Goal: Information Seeking & Learning: Check status

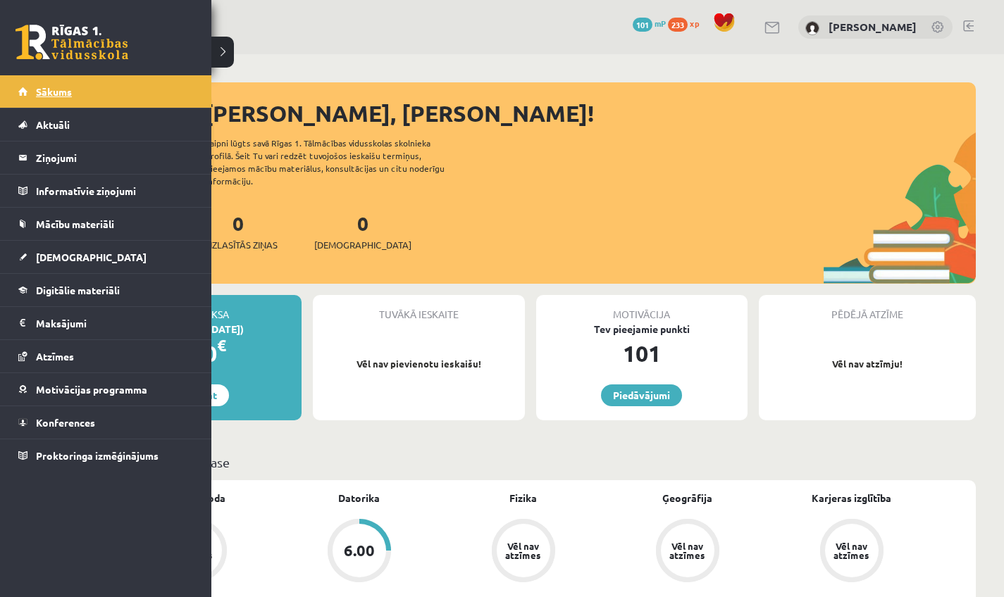
click at [23, 75] on link "Sākums" at bounding box center [105, 91] width 175 height 32
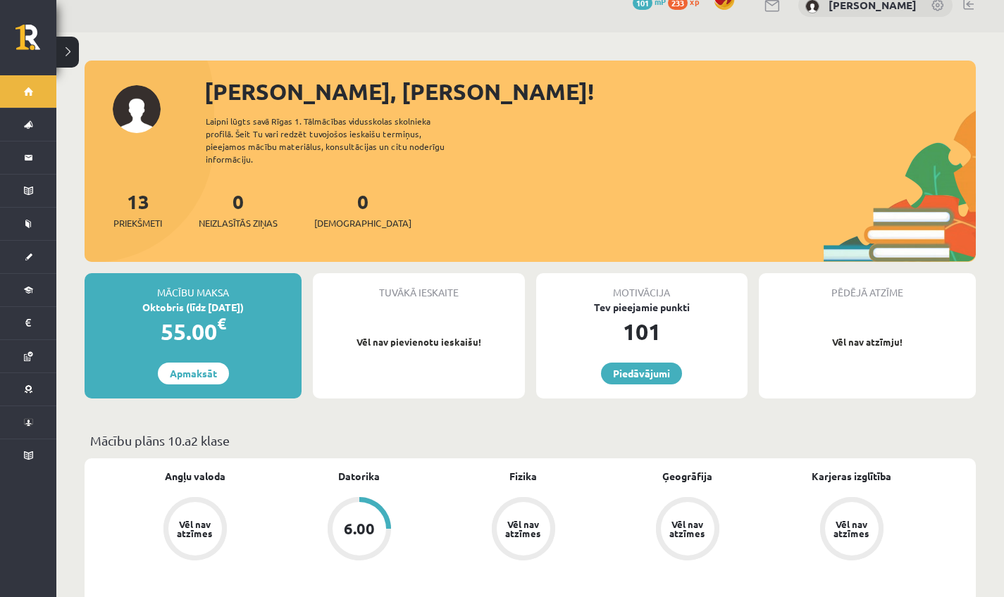
scroll to position [62, 0]
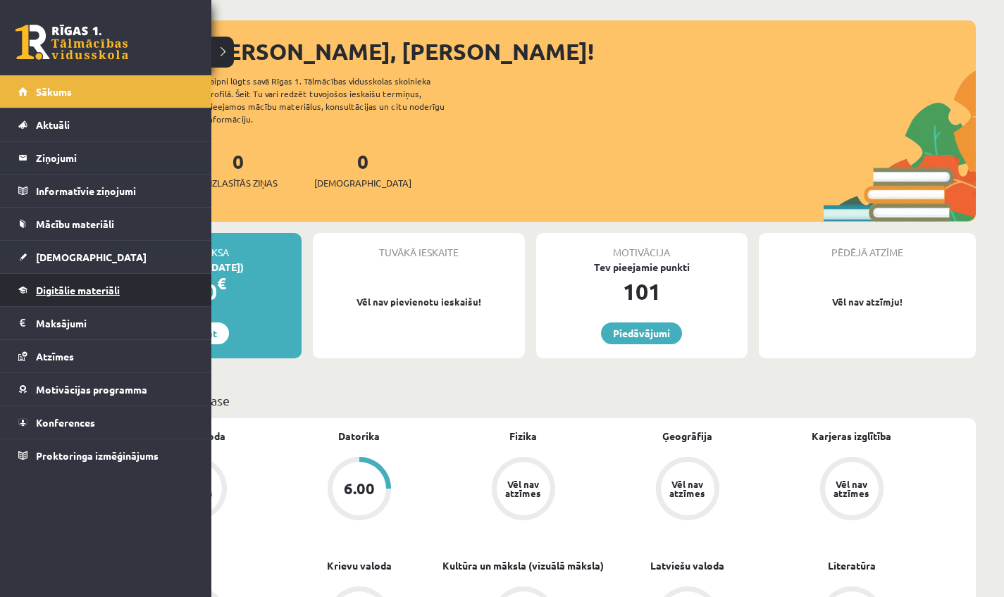
click at [55, 291] on span "Digitālie materiāli" at bounding box center [78, 290] width 84 height 13
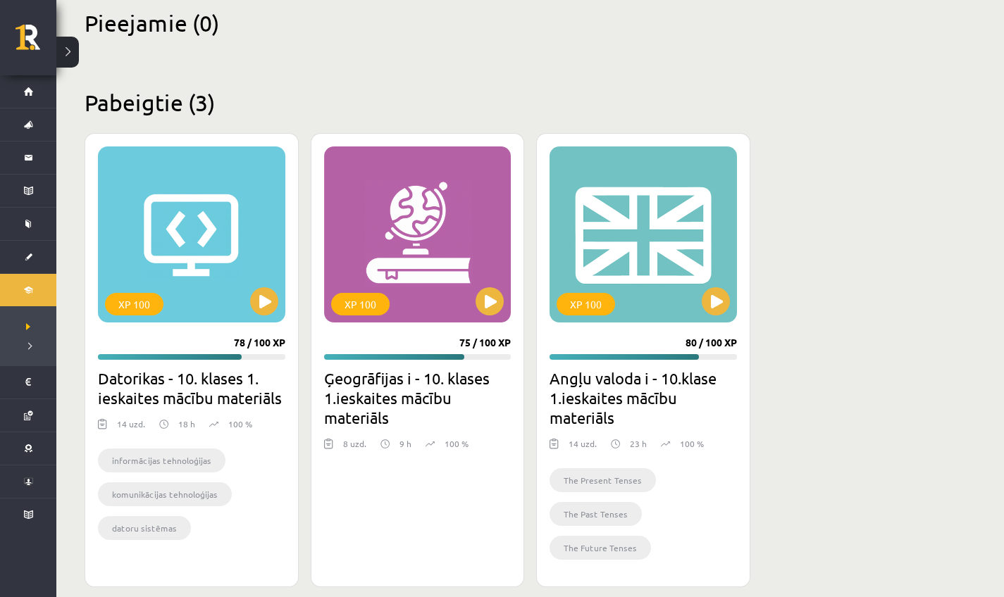
scroll to position [349, 0]
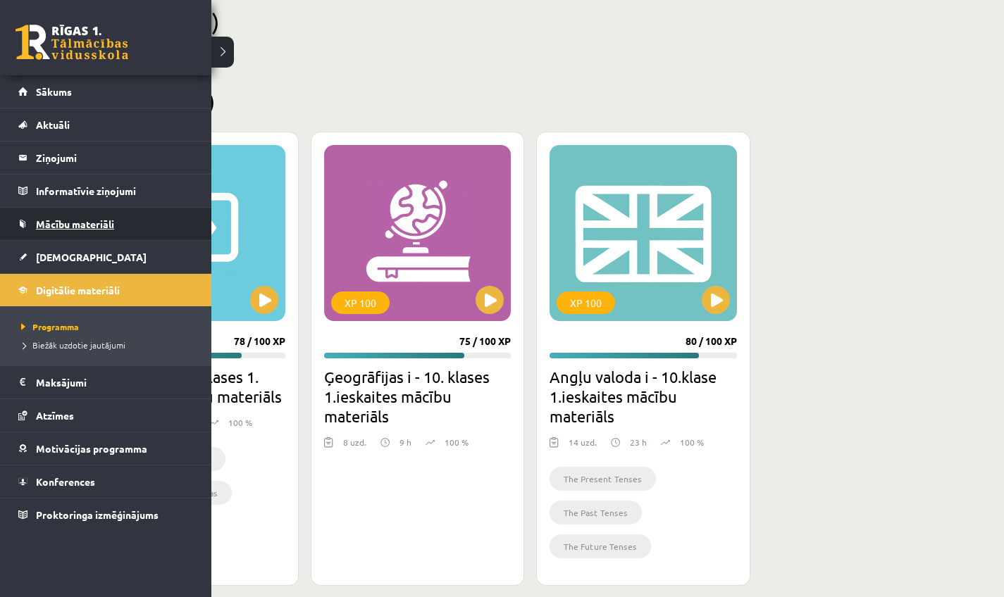
click at [74, 231] on link "Mācību materiāli" at bounding box center [105, 224] width 175 height 32
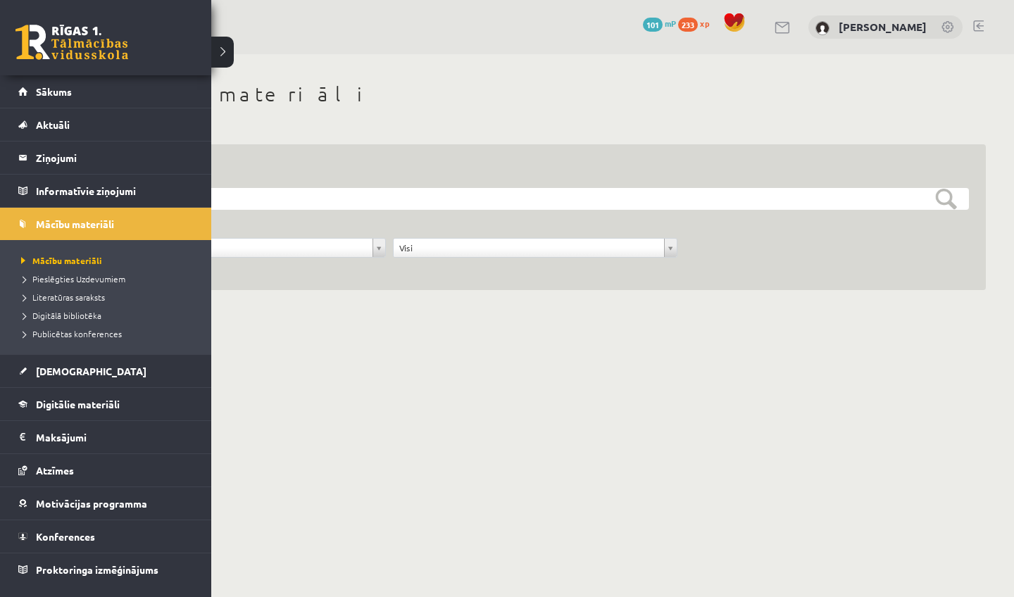
click at [49, 287] on li "Pieslēgties Uzdevumiem" at bounding box center [108, 279] width 180 height 18
click at [50, 275] on span "Pieslēgties Uzdevumiem" at bounding box center [76, 278] width 116 height 11
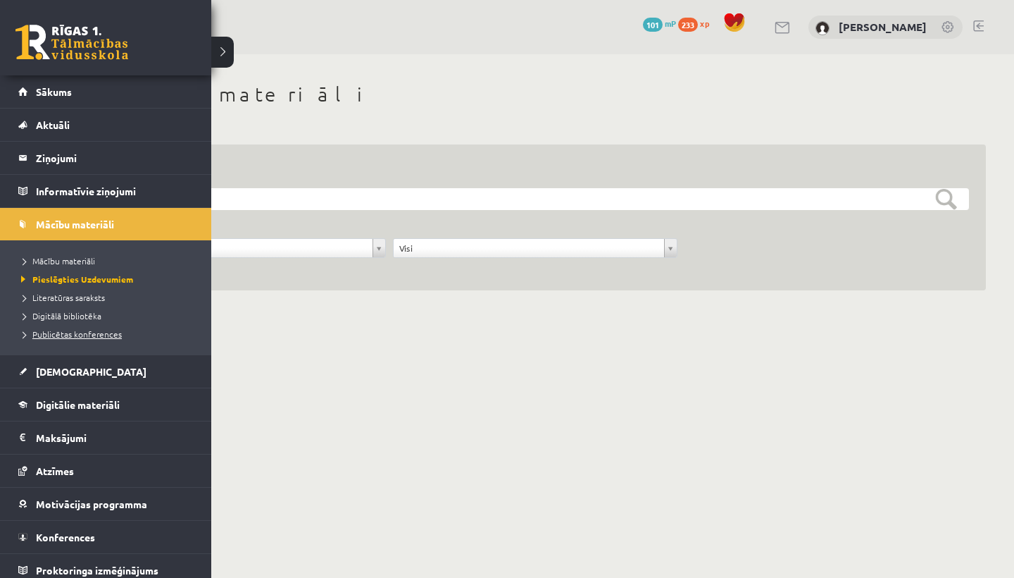
click at [56, 335] on span "Publicētas konferences" at bounding box center [70, 333] width 104 height 11
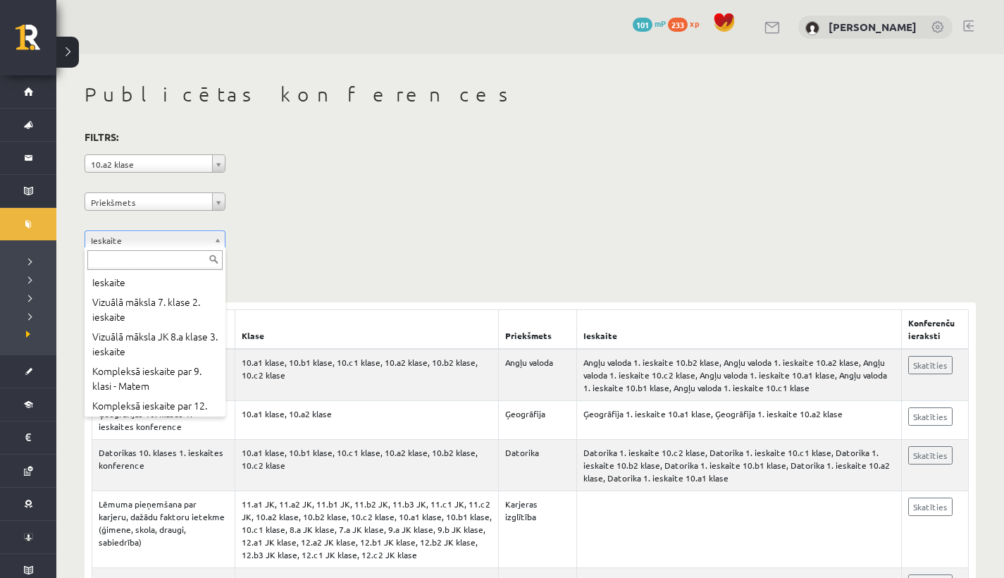
drag, startPoint x: 366, startPoint y: 272, endPoint x: 278, endPoint y: 230, distance: 97.7
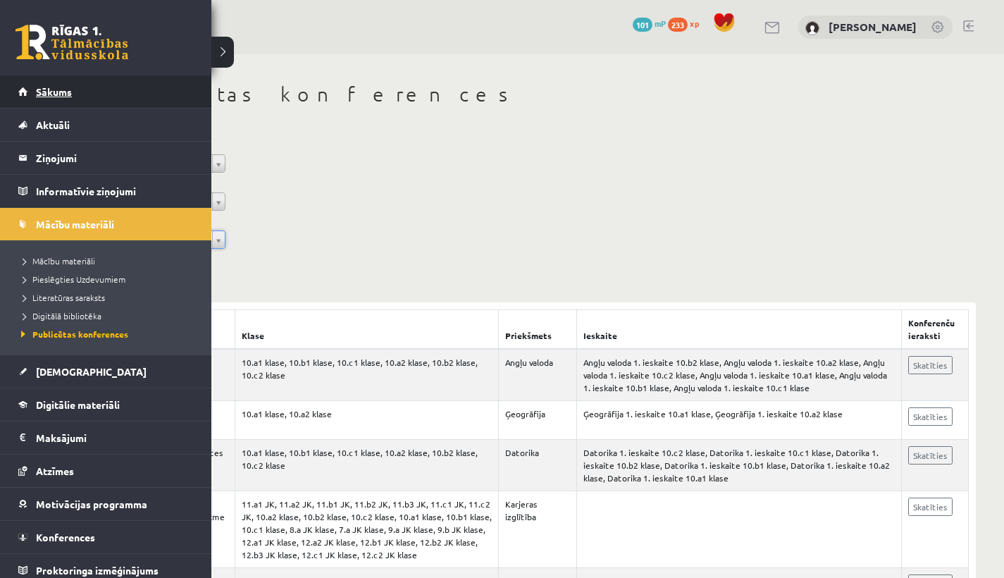
click at [42, 101] on link "Sākums" at bounding box center [105, 91] width 175 height 32
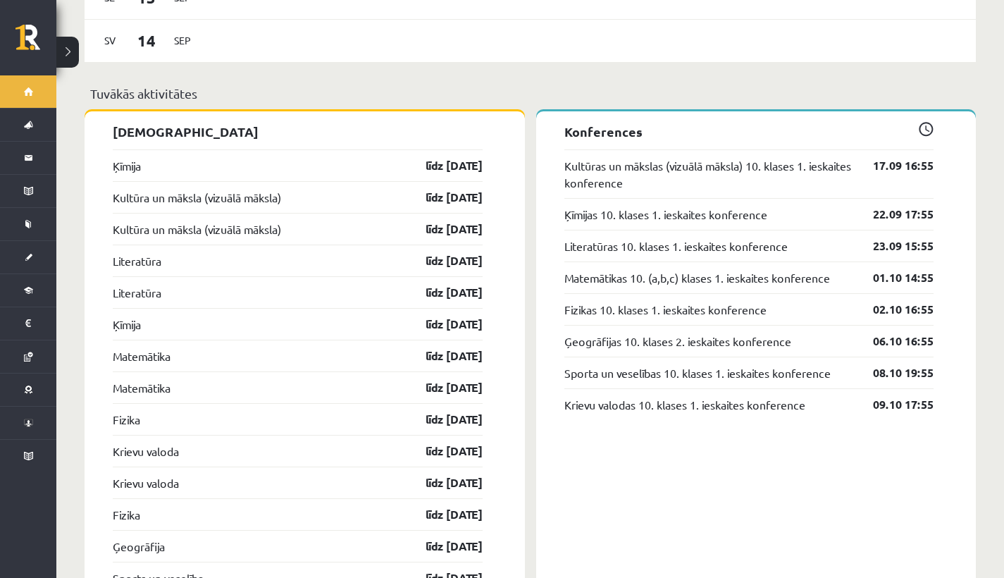
scroll to position [1317, 0]
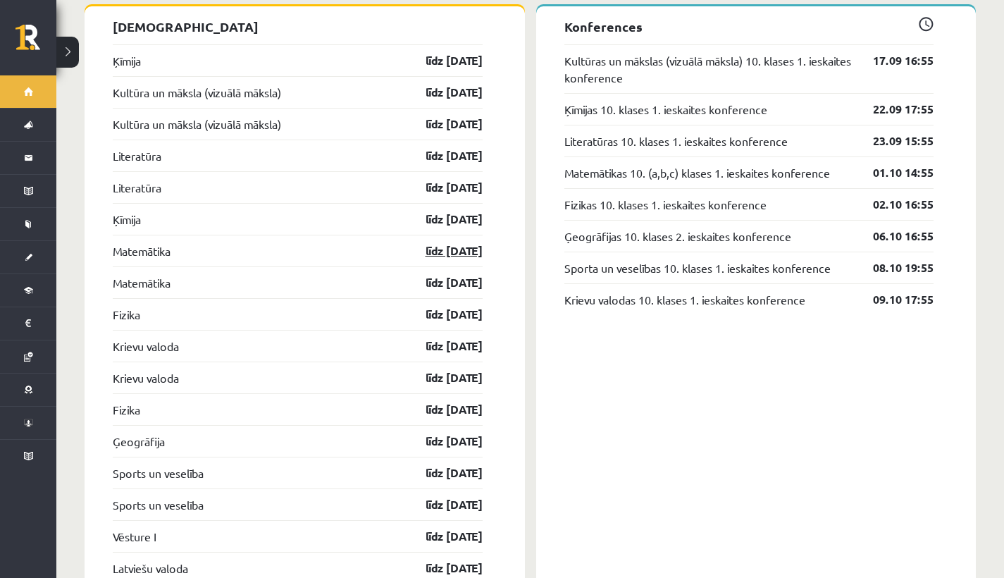
click at [433, 242] on link "līdz [DATE]" at bounding box center [442, 250] width 82 height 17
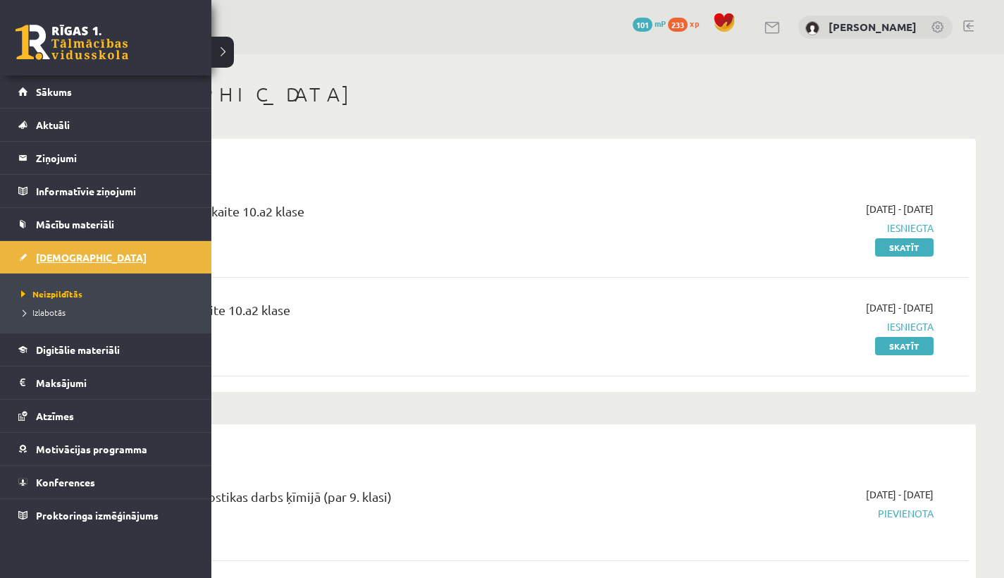
drag, startPoint x: 93, startPoint y: 284, endPoint x: 66, endPoint y: 261, distance: 35.0
click at [89, 278] on ul "Neizpildītās [GEOGRAPHIC_DATA]" at bounding box center [105, 302] width 211 height 59
click at [66, 261] on span "[DEMOGRAPHIC_DATA]" at bounding box center [91, 257] width 111 height 13
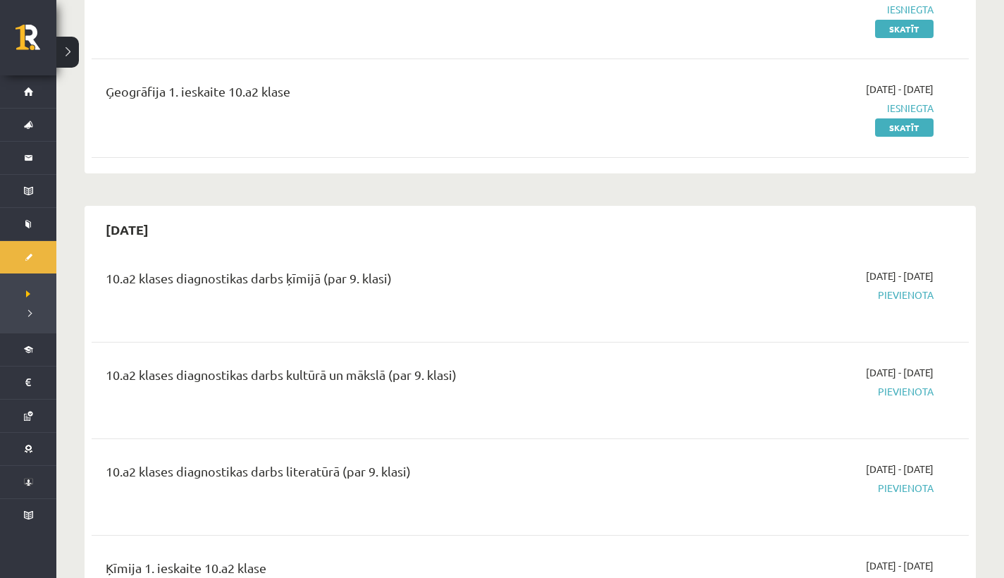
scroll to position [342, 0]
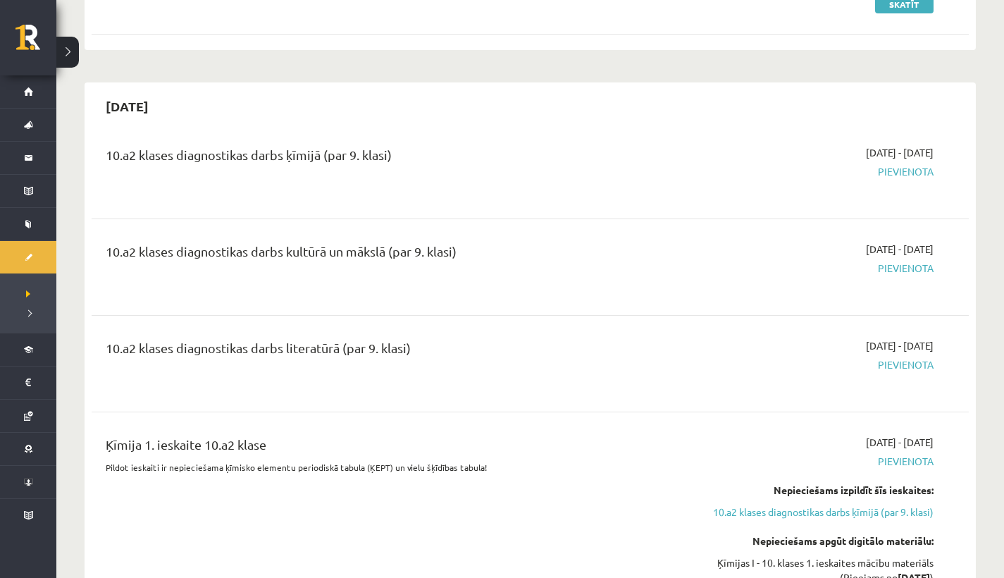
click at [924, 170] on span "Pievienota" at bounding box center [802, 171] width 262 height 15
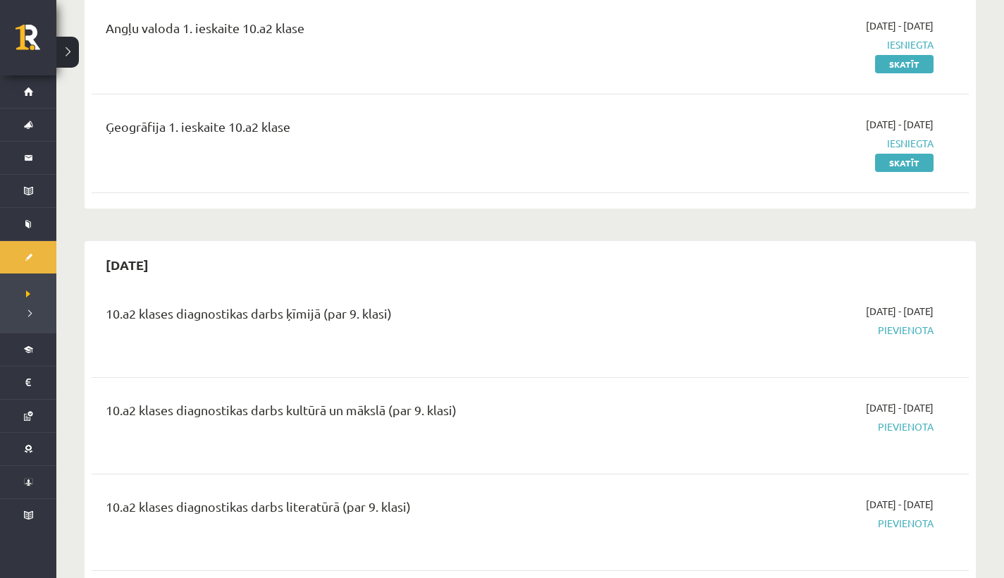
scroll to position [156, 0]
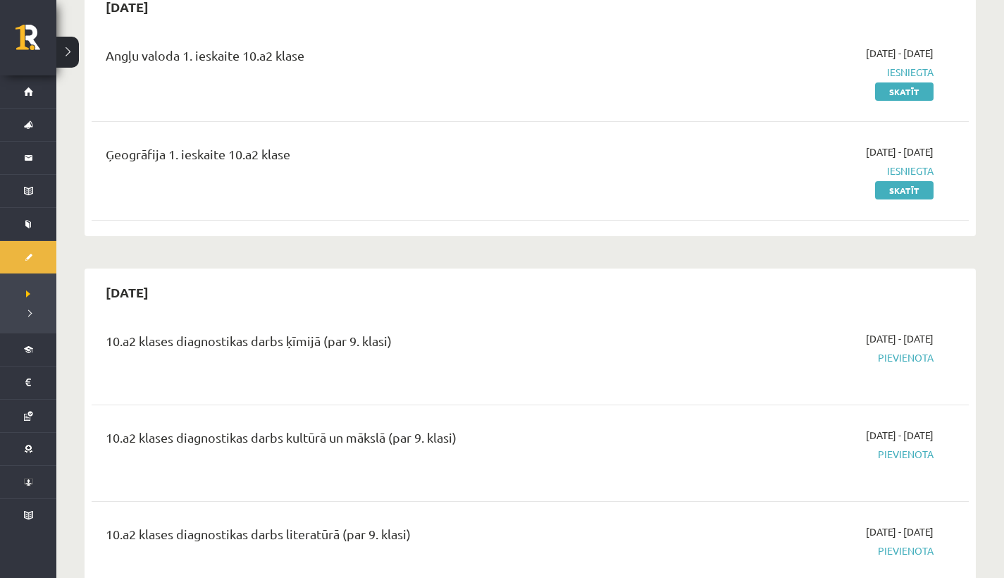
click at [892, 103] on div "Angļu valoda 1. ieskaite 10.a2 klase [DATE] - [DATE] Iesniegta Skatīt" at bounding box center [530, 72] width 877 height 81
click at [895, 94] on link "Skatīt" at bounding box center [904, 91] width 58 height 18
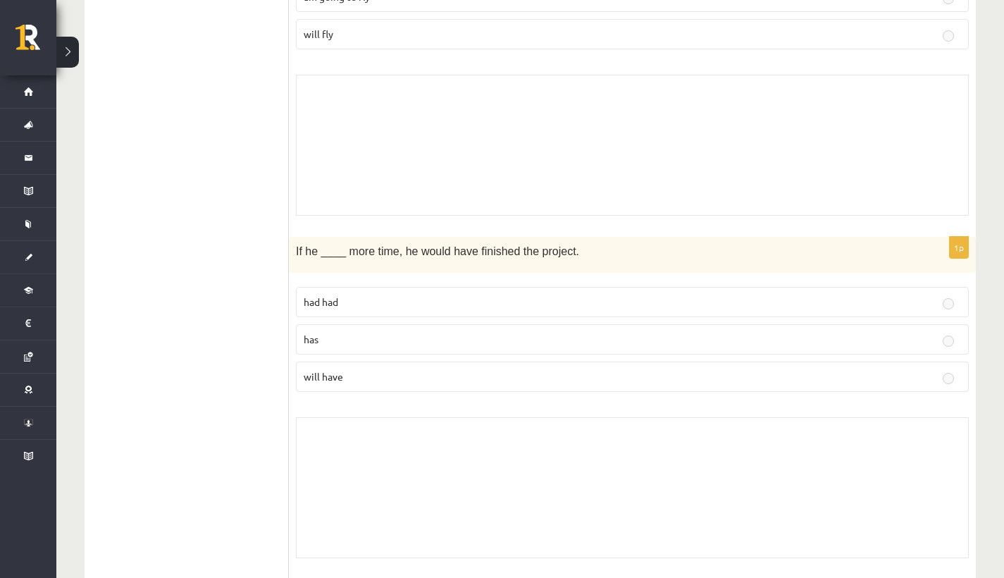
scroll to position [1005, 0]
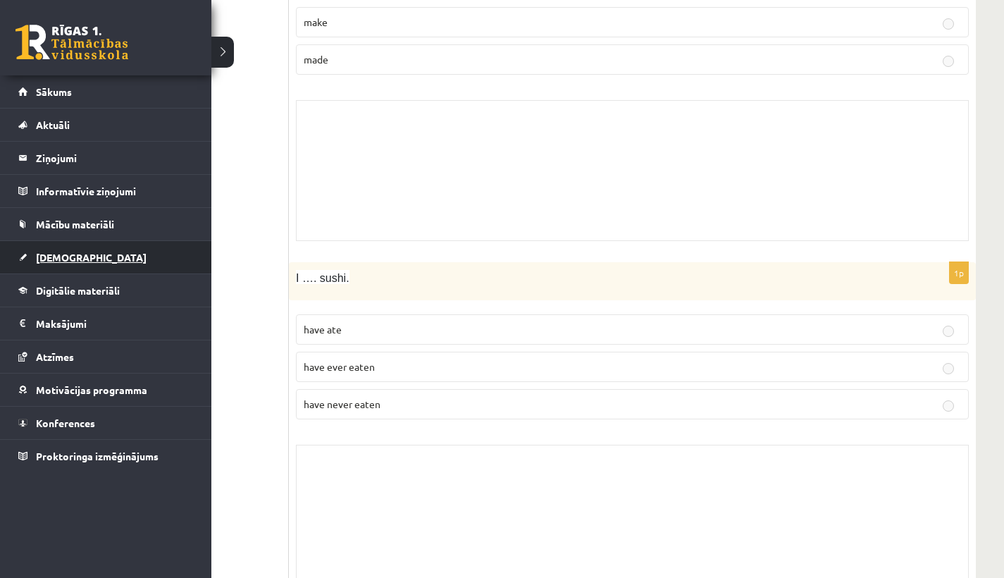
click at [59, 255] on span "[DEMOGRAPHIC_DATA]" at bounding box center [91, 257] width 111 height 13
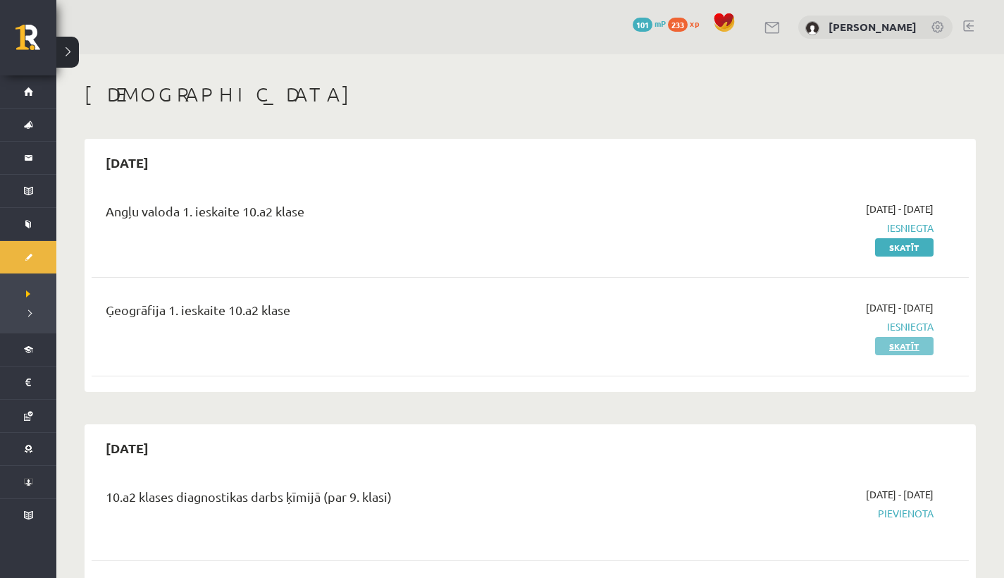
click at [912, 349] on link "Skatīt" at bounding box center [904, 346] width 58 height 18
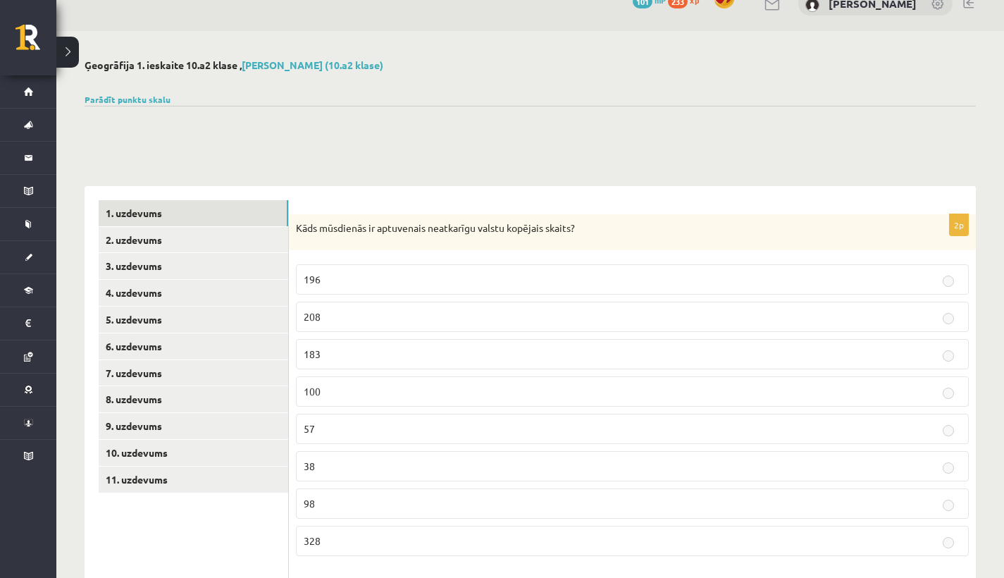
scroll to position [77, 0]
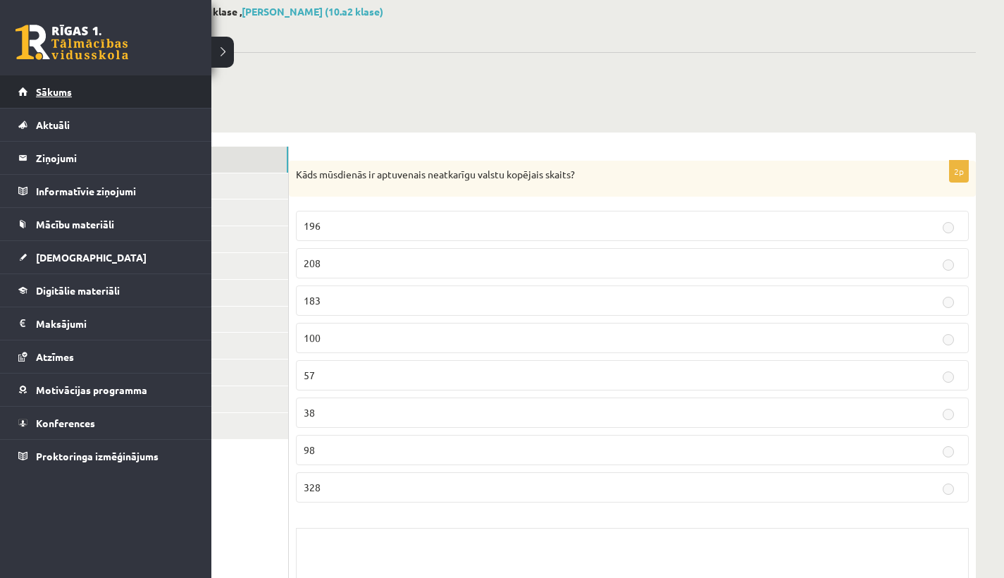
click at [43, 101] on link "Sākums" at bounding box center [105, 91] width 175 height 32
